Goal: Task Accomplishment & Management: Complete application form

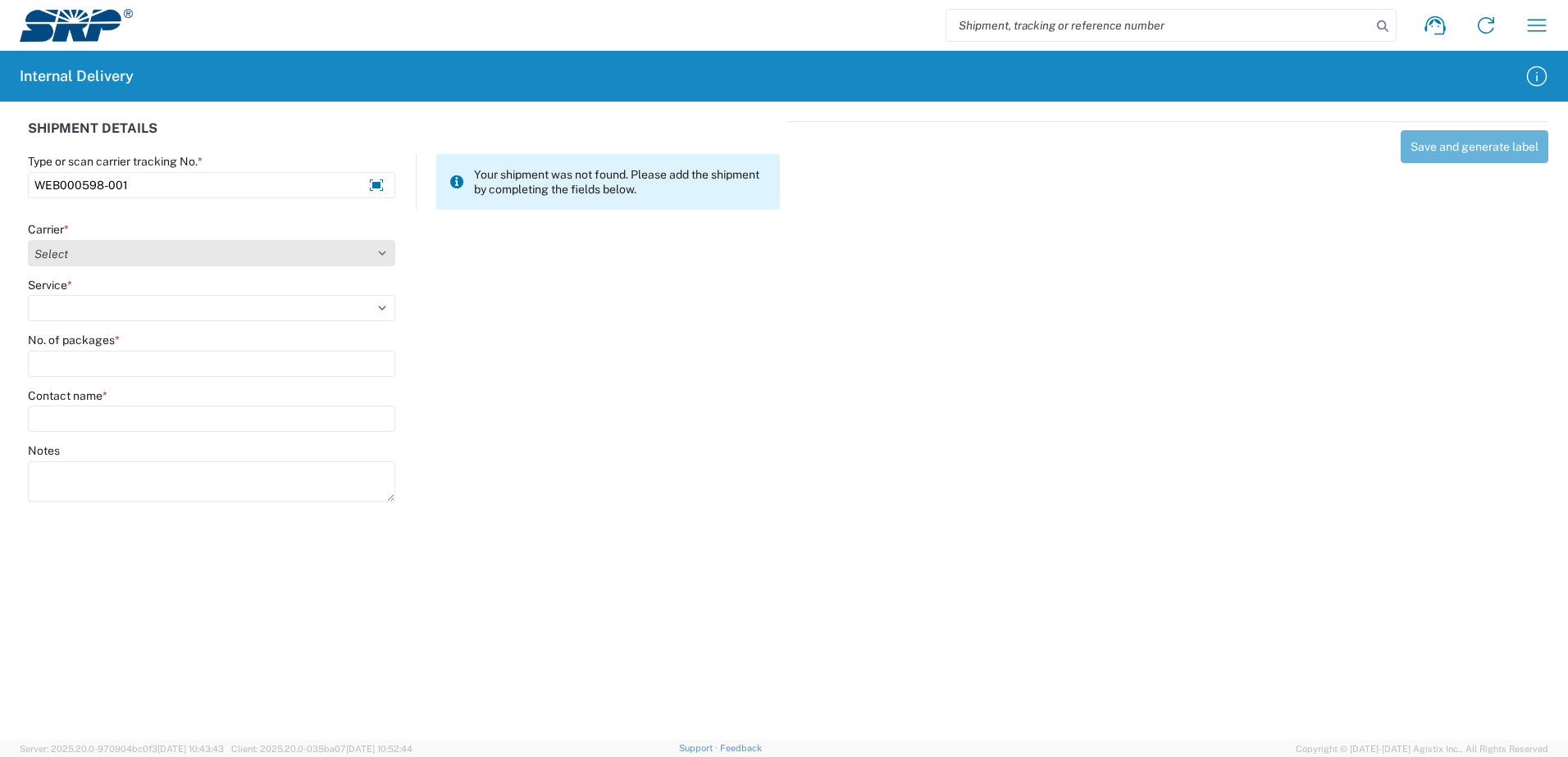
type input "WEB000598-001"
click at [381, 248] on select "Select Amazon Logistics ATI Trucking BC Dimerco Logistics Empire Southwest FedE…" at bounding box center [211, 253] width 367 height 27
select select "18714"
click at [28, 240] on select "Select Amazon Logistics ATI Trucking BC Dimerco Logistics Empire Southwest FedE…" at bounding box center [211, 253] width 367 height 27
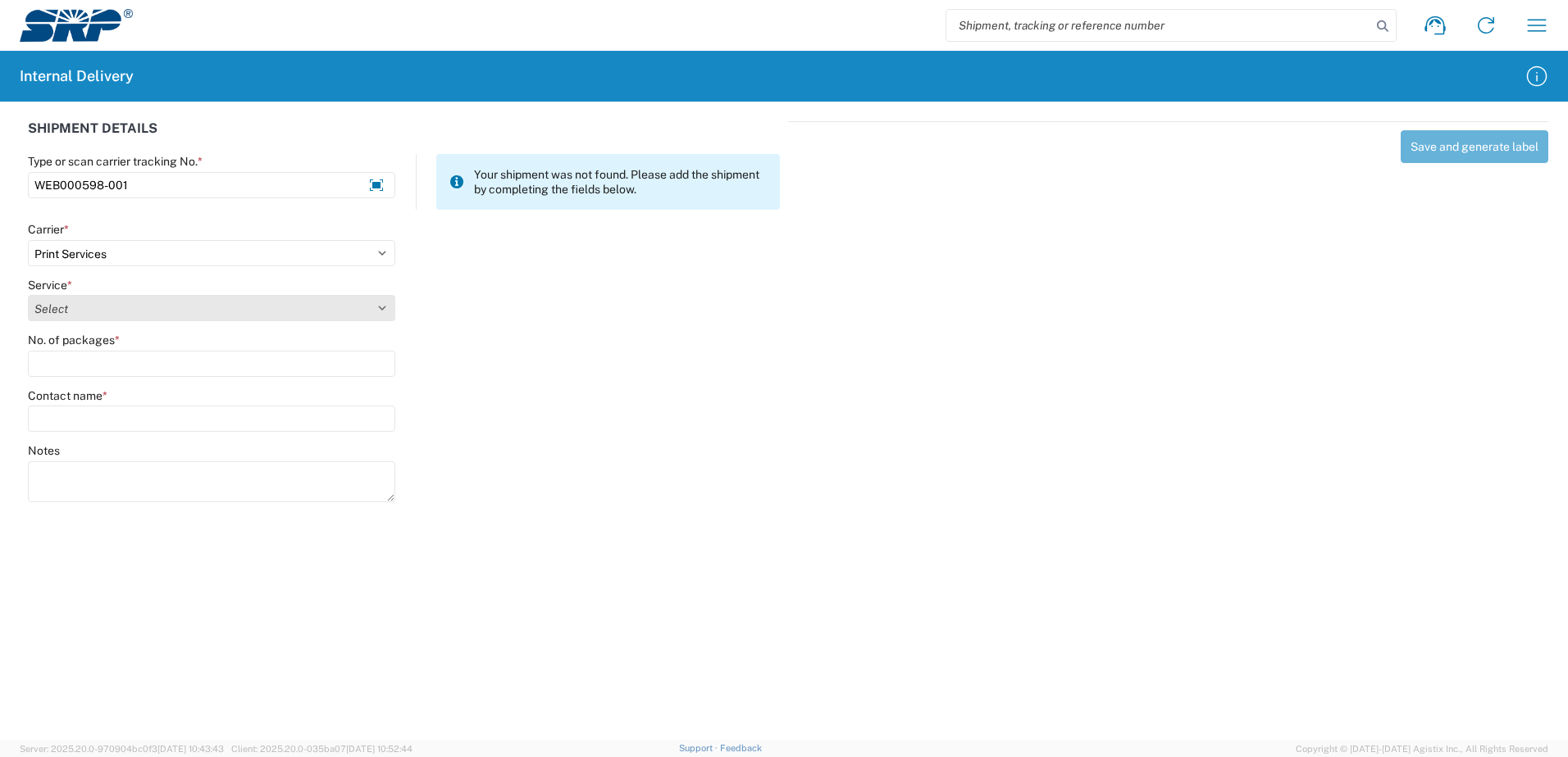
click at [382, 306] on select "Select Ground Inter-office" at bounding box center [211, 308] width 367 height 27
select select "35764"
click at [28, 295] on select "Select Ground Inter-office" at bounding box center [211, 308] width 367 height 27
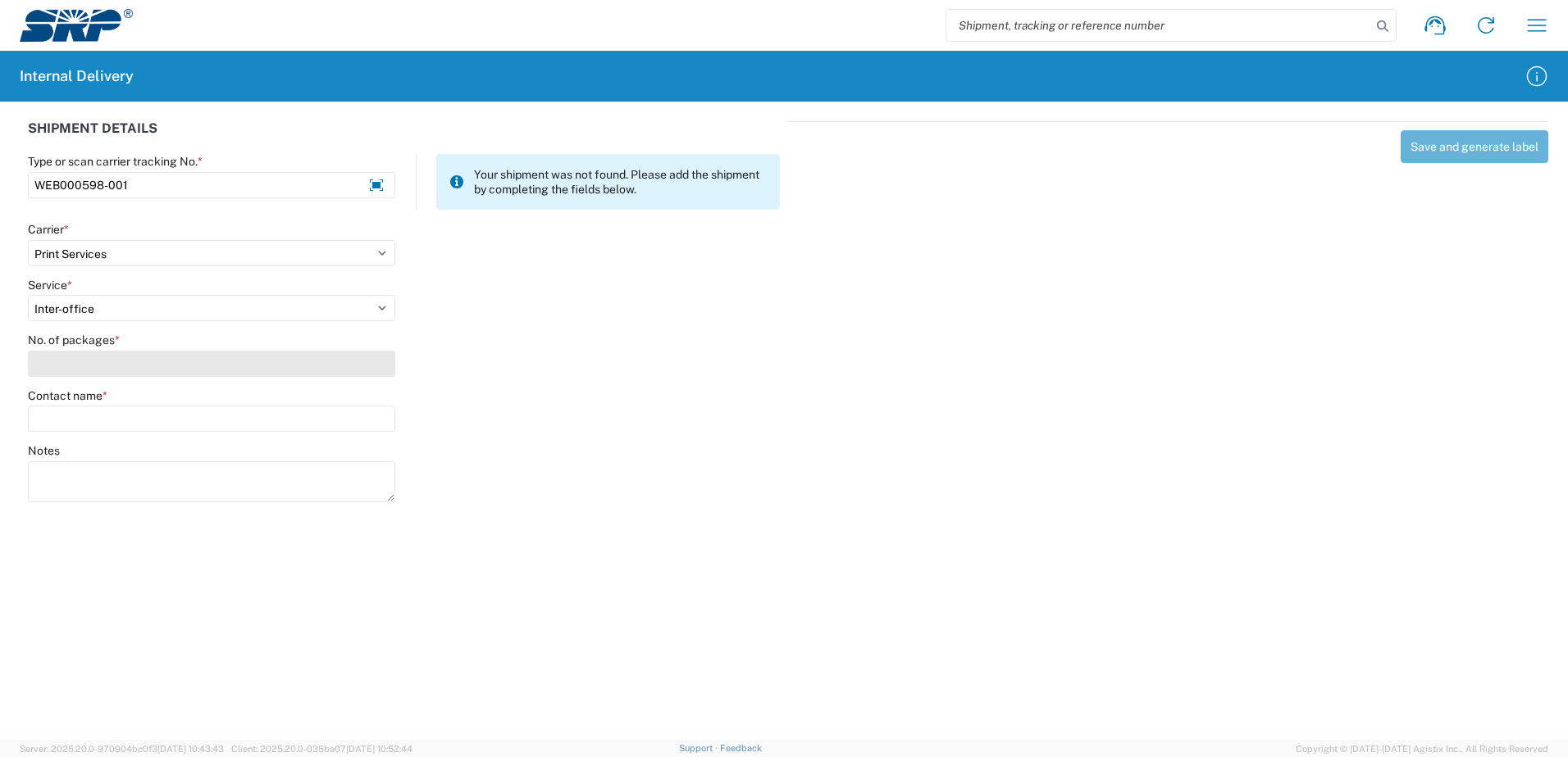
click at [366, 364] on input "No. of packages *" at bounding box center [211, 364] width 367 height 27
type input "1"
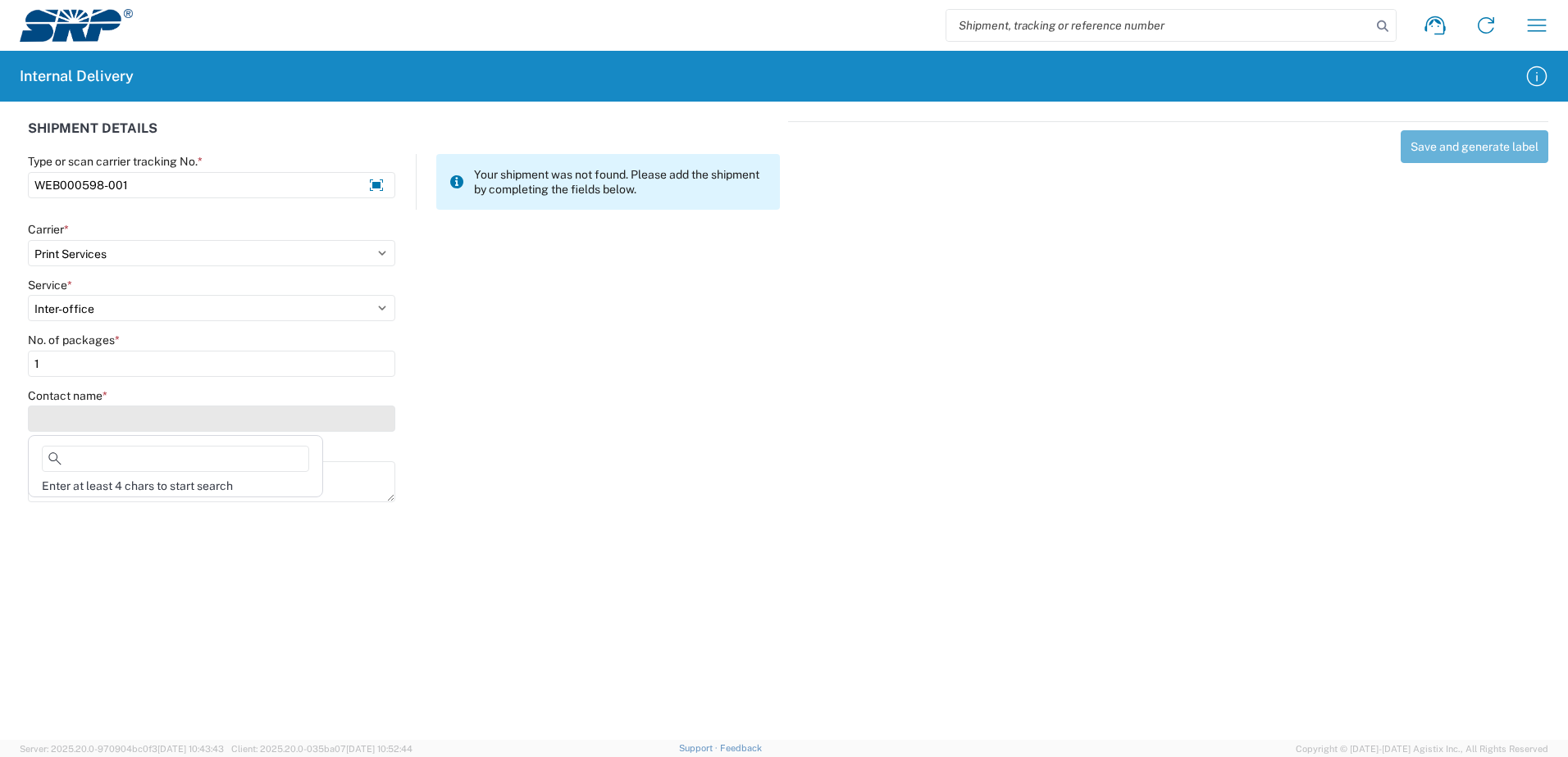
click at [370, 414] on input "Contact name *" at bounding box center [211, 418] width 367 height 27
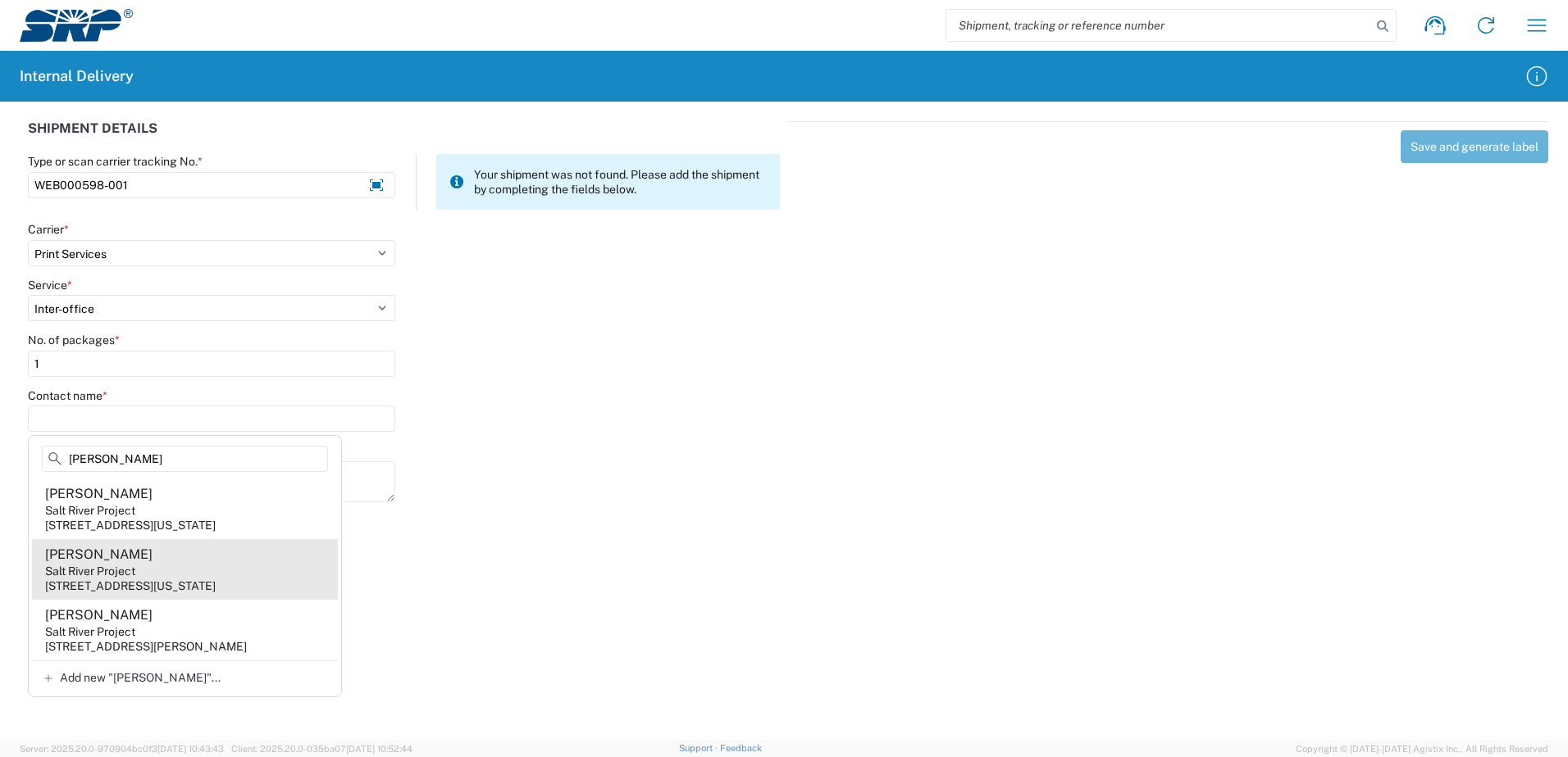
type input "[PERSON_NAME]"
click at [53, 564] on div "[PERSON_NAME]" at bounding box center [99, 554] width 108 height 18
type input "[PERSON_NAME]"
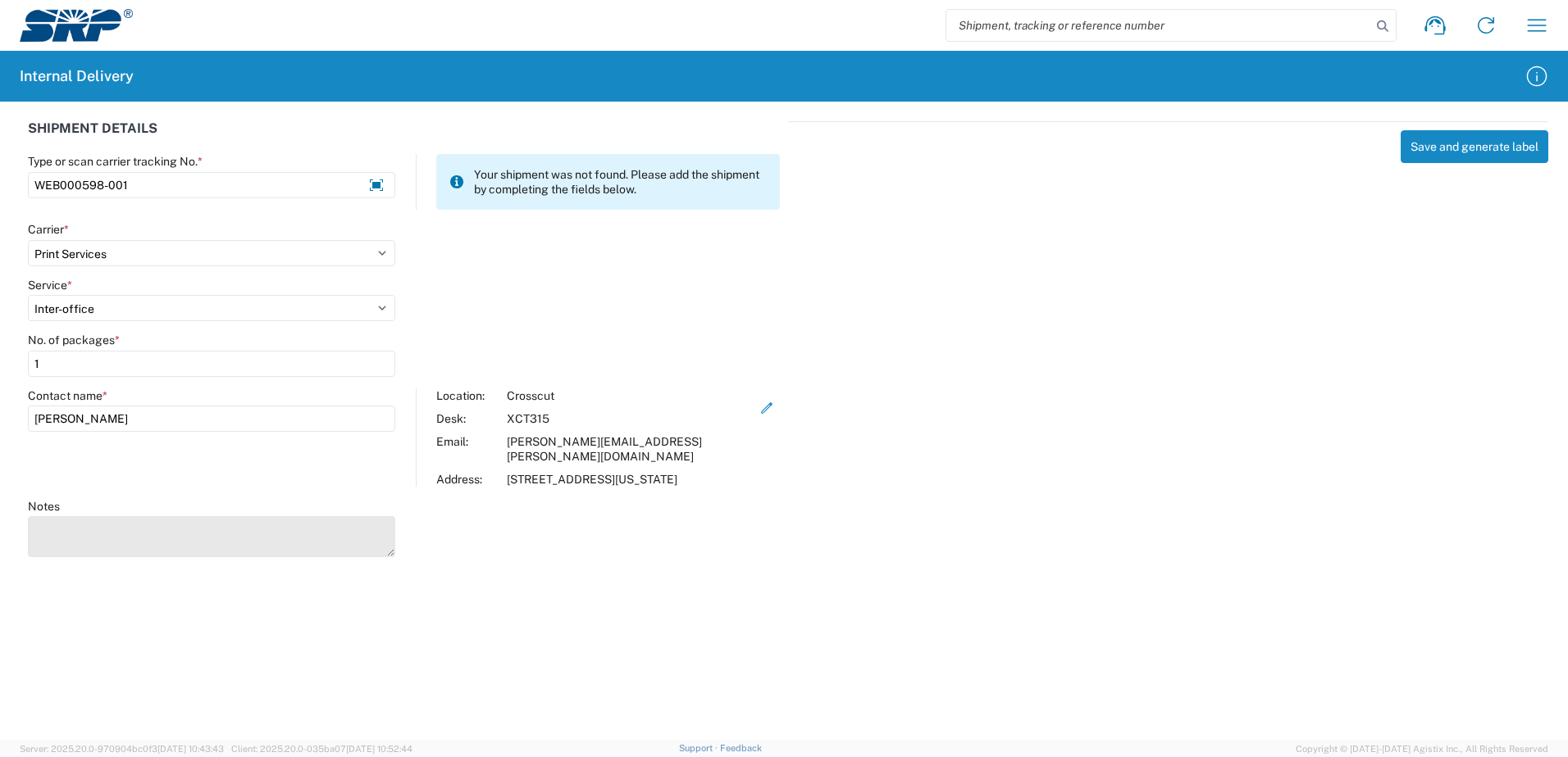
click at [56, 539] on textarea "Notes" at bounding box center [211, 537] width 367 height 41
type textarea "Business Cards"
click at [759, 408] on icon "button" at bounding box center [766, 408] width 15 height 15
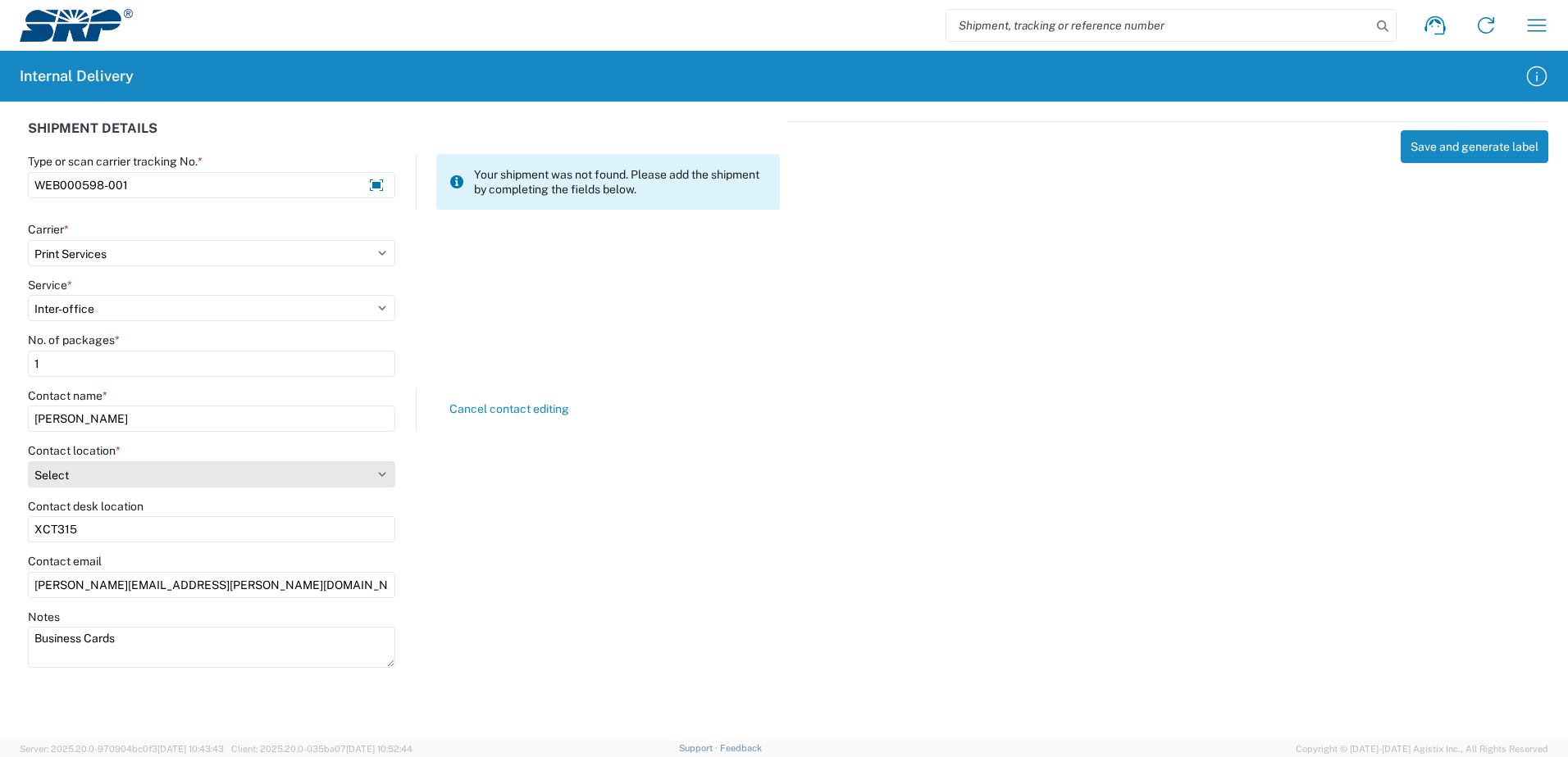
click at [385, 476] on select "Select [GEOGRAPHIC_DATA] Facility 27th [GEOGRAPHIC_DATA] [GEOGRAPHIC_DATA] [PER…" at bounding box center [211, 474] width 367 height 27
select select "54818"
click at [28, 461] on select "Select [GEOGRAPHIC_DATA] Facility 27th [GEOGRAPHIC_DATA] [GEOGRAPHIC_DATA] [PER…" at bounding box center [211, 474] width 367 height 27
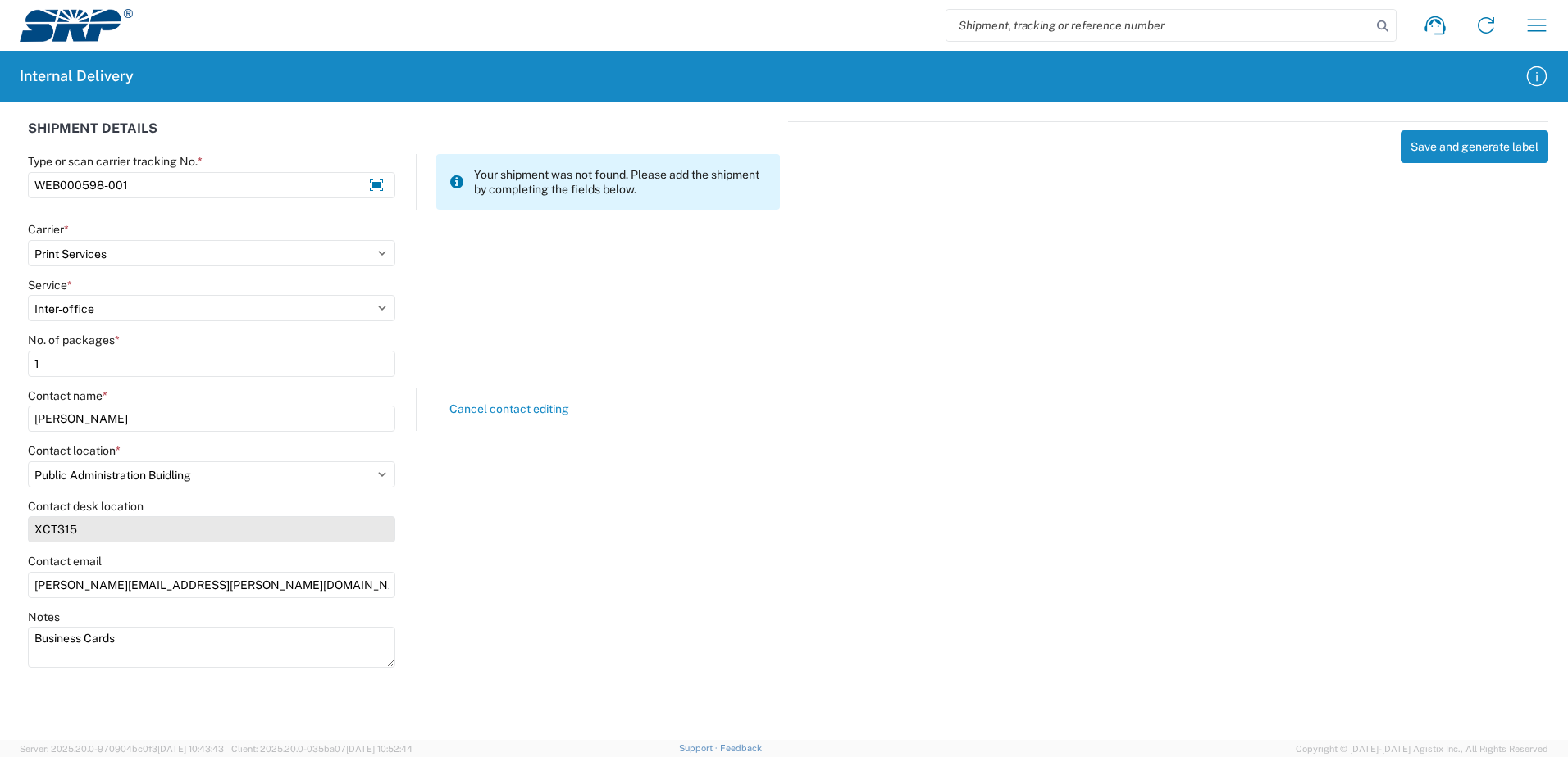
click at [80, 532] on input "XCT315" at bounding box center [211, 529] width 367 height 27
type input "X"
type input "PAB4TF"
click at [36, 586] on input "[PERSON_NAME][EMAIL_ADDRESS][PERSON_NAME][DOMAIN_NAME]" at bounding box center [211, 585] width 367 height 27
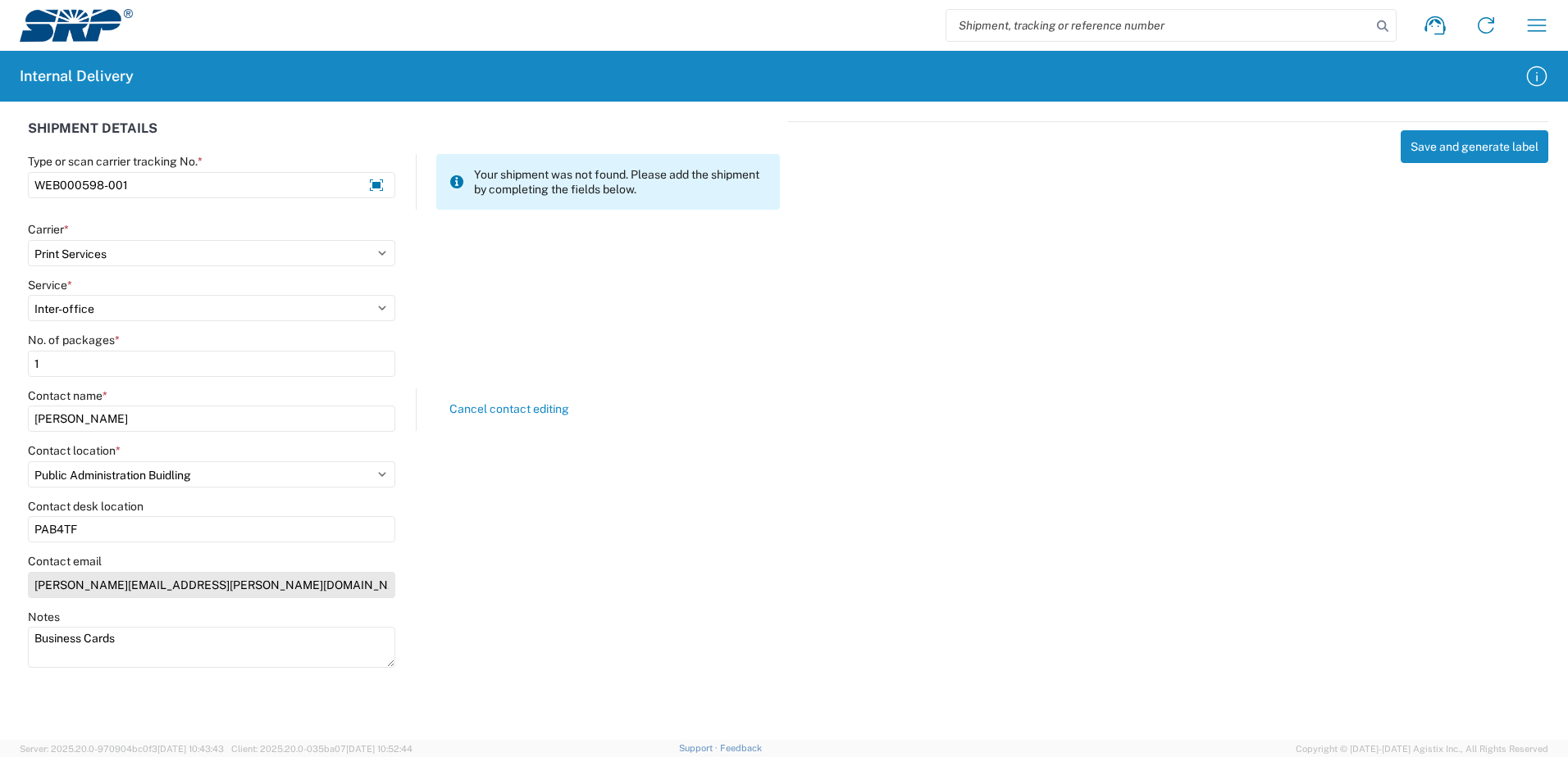
click at [71, 586] on input "[PERSON_NAME][EMAIL_ADDRESS][PERSON_NAME][DOMAIN_NAME]" at bounding box center [211, 585] width 367 height 27
type input "[PERSON_NAME][EMAIL_ADDRESS][PERSON_NAME][DOMAIN_NAME]"
click at [578, 587] on div "Contact email [PERSON_NAME][EMAIL_ADDRESS][PERSON_NAME][DOMAIN_NAME]" at bounding box center [404, 582] width 769 height 56
click at [1442, 150] on button "Save and generate label" at bounding box center [1474, 146] width 147 height 33
select select
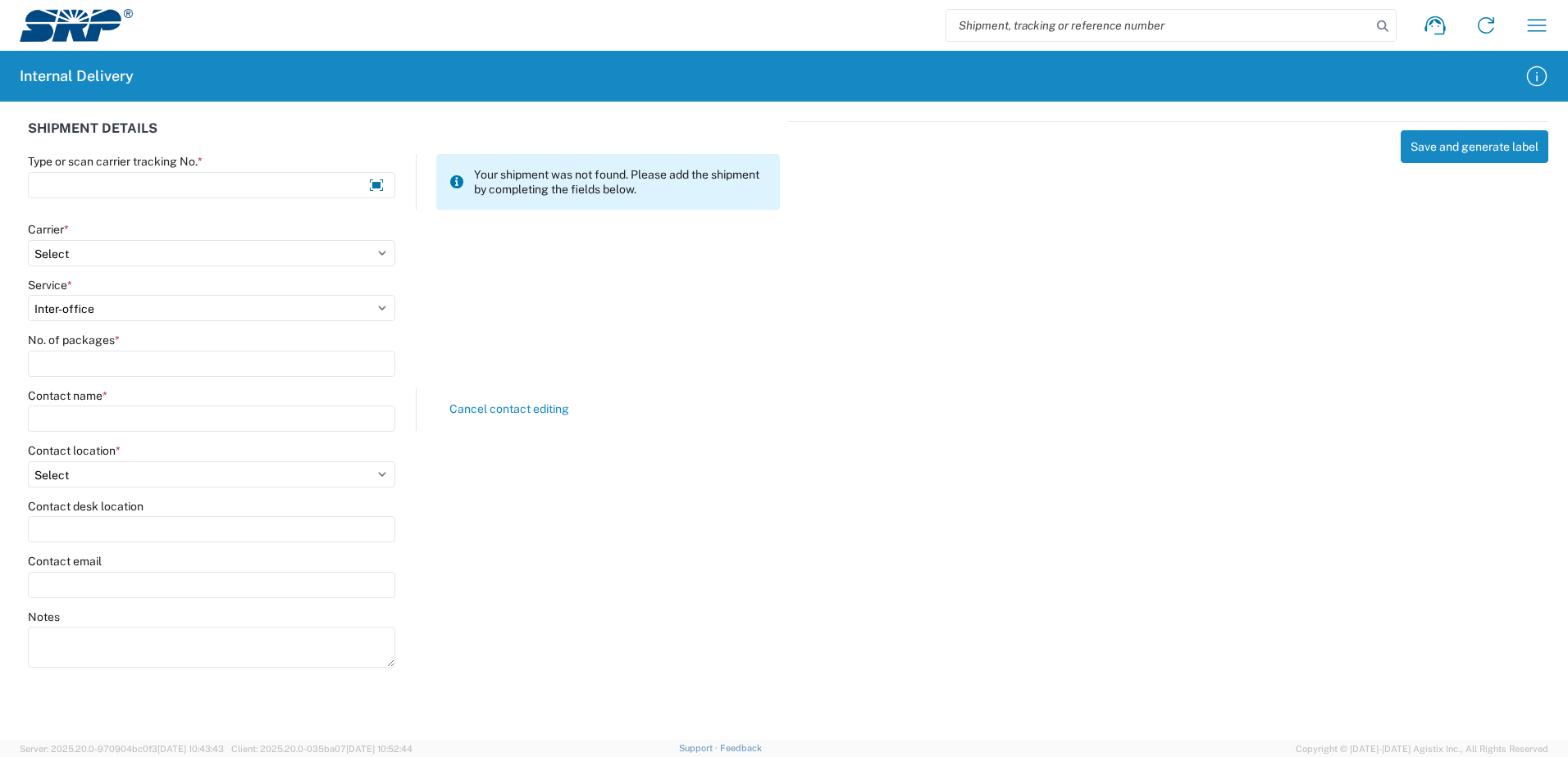
select select
